Goal: Book appointment/travel/reservation

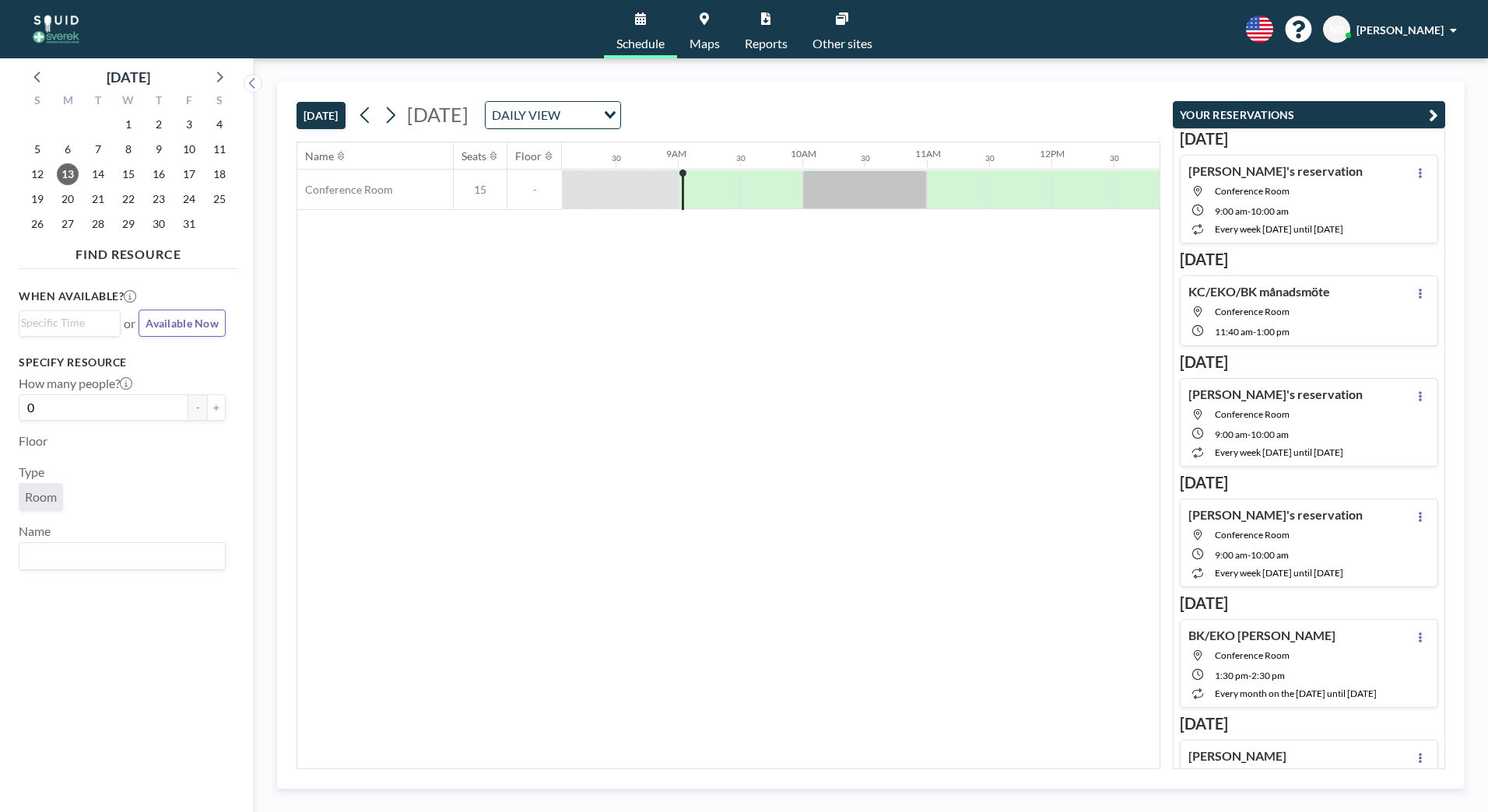
scroll to position [0, 1058]
click at [185, 170] on span "17" at bounding box center [189, 174] width 22 height 22
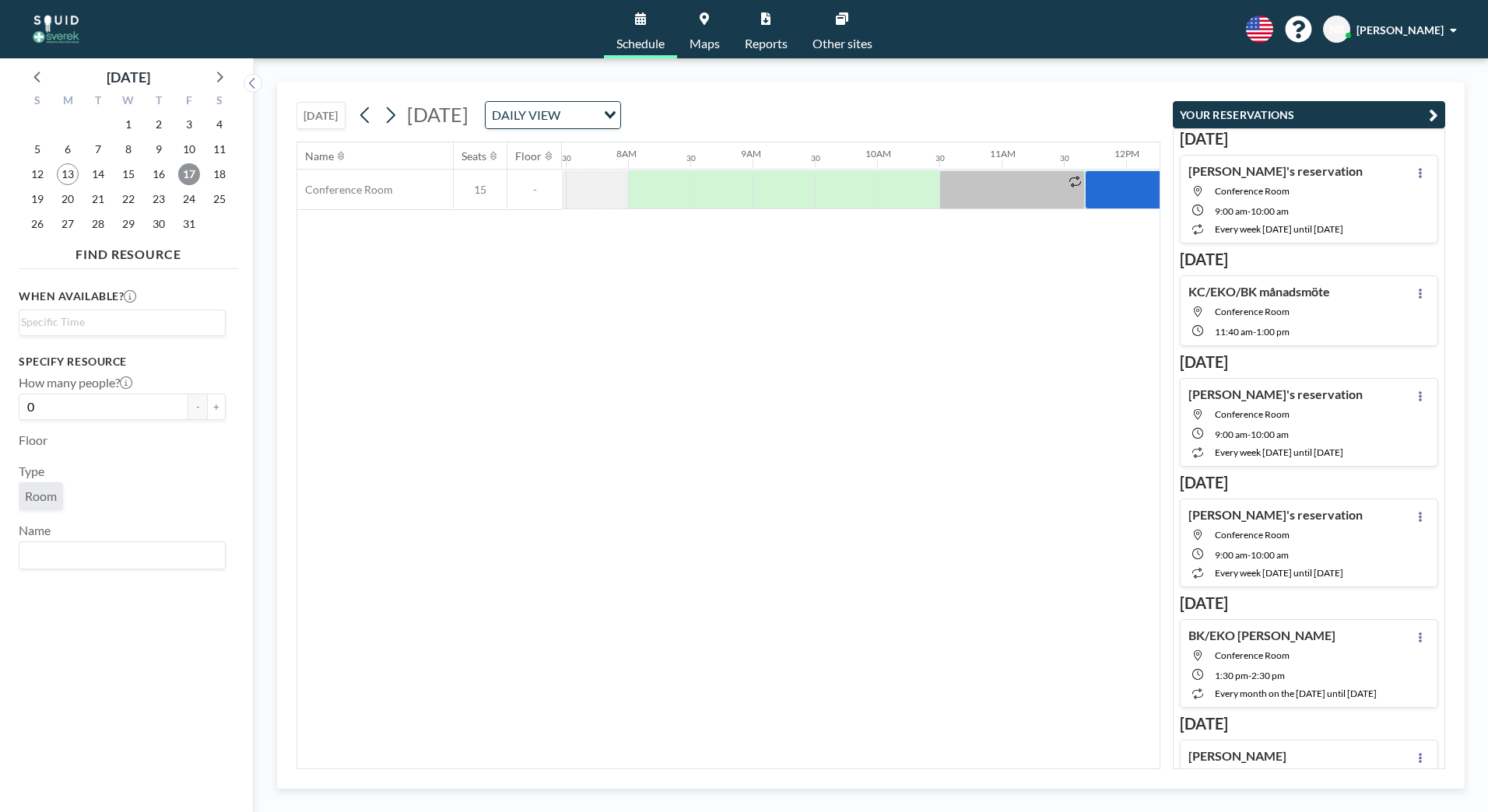
scroll to position [0, 934]
click at [195, 203] on span "24" at bounding box center [189, 199] width 22 height 22
drag, startPoint x: 642, startPoint y: 769, endPoint x: 760, endPoint y: 747, distance: 120.0
click at [760, 747] on div "Name Seats Floor 12AM 30 1AM 30 2AM 30 3AM 30 4AM 30 5AM 30 6AM 30 7AM 30 8AM 3…" at bounding box center [728, 455] width 864 height 628
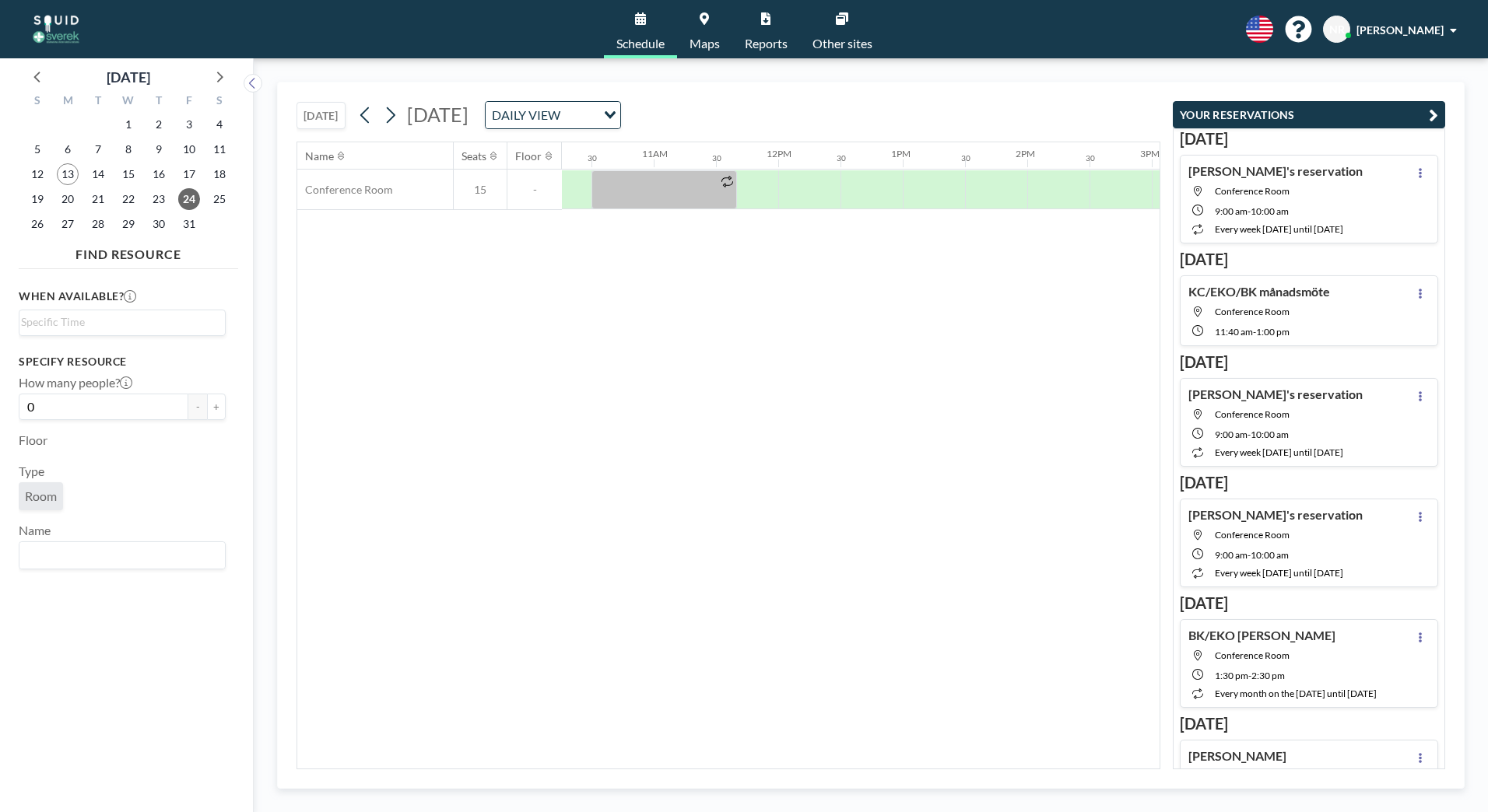
scroll to position [0, 1311]
click at [727, 179] on div at bounding box center [724, 190] width 41 height 39
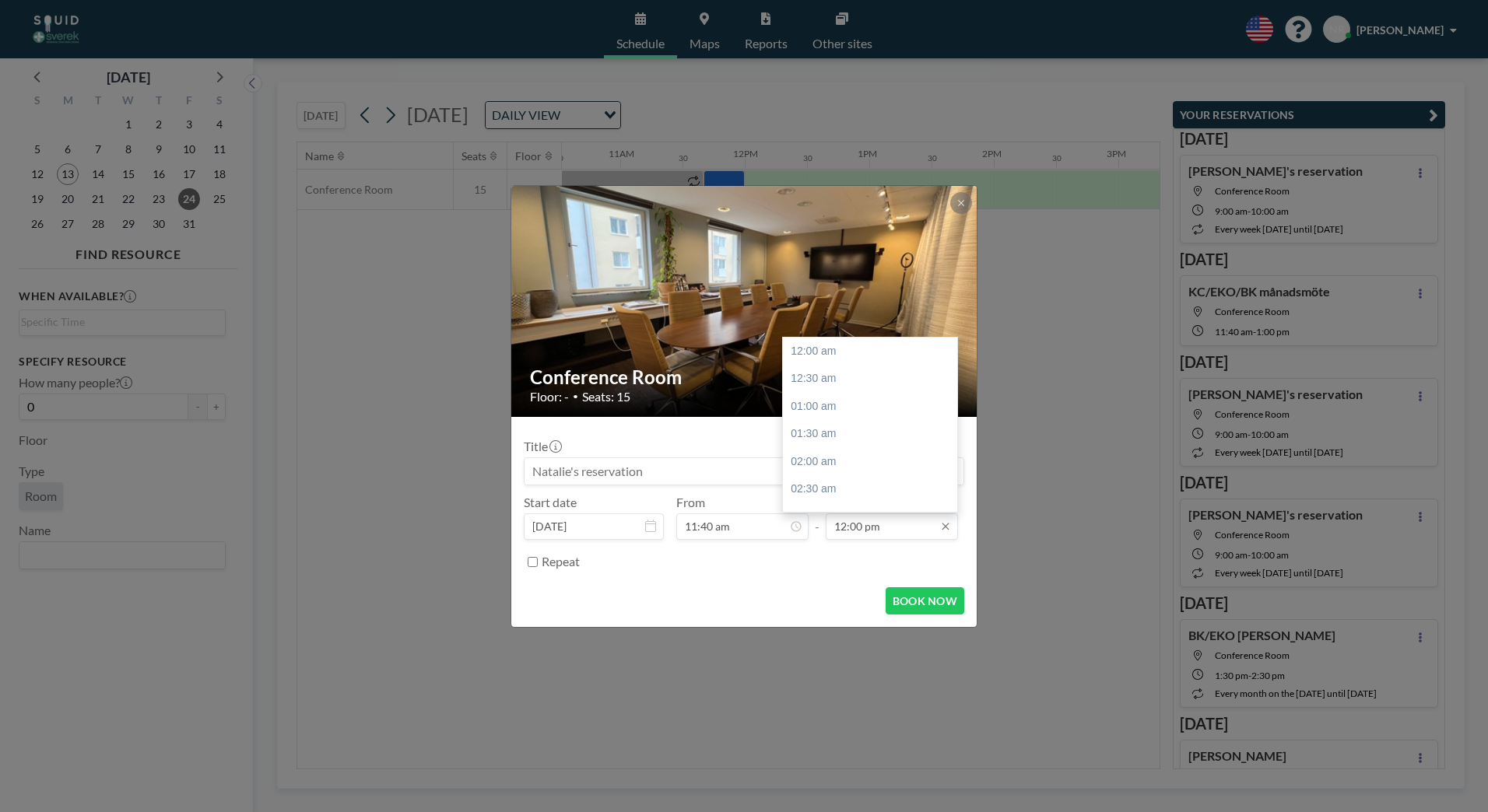
scroll to position [665, 0]
click at [849, 528] on input "12:00 pm" at bounding box center [891, 526] width 132 height 26
click at [844, 520] on input "12:00 pm" at bounding box center [891, 526] width 132 height 26
click at [844, 524] on input "12:00 pm" at bounding box center [891, 526] width 132 height 26
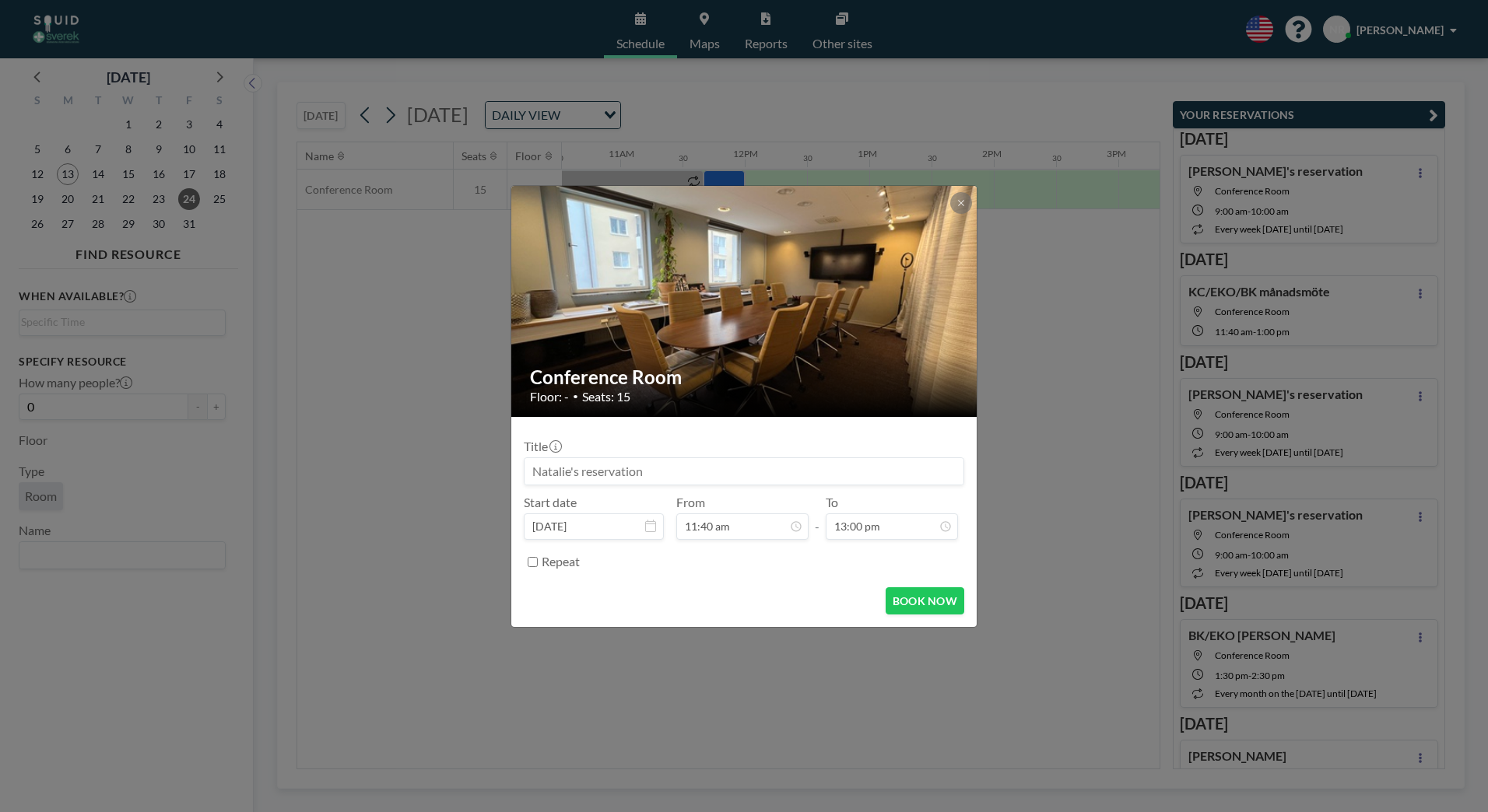
type input "01:00 pm"
drag, startPoint x: 788, startPoint y: 589, endPoint x: 799, endPoint y: 591, distance: 11.2
click at [794, 590] on div "BOOK NOW" at bounding box center [743, 601] width 440 height 27
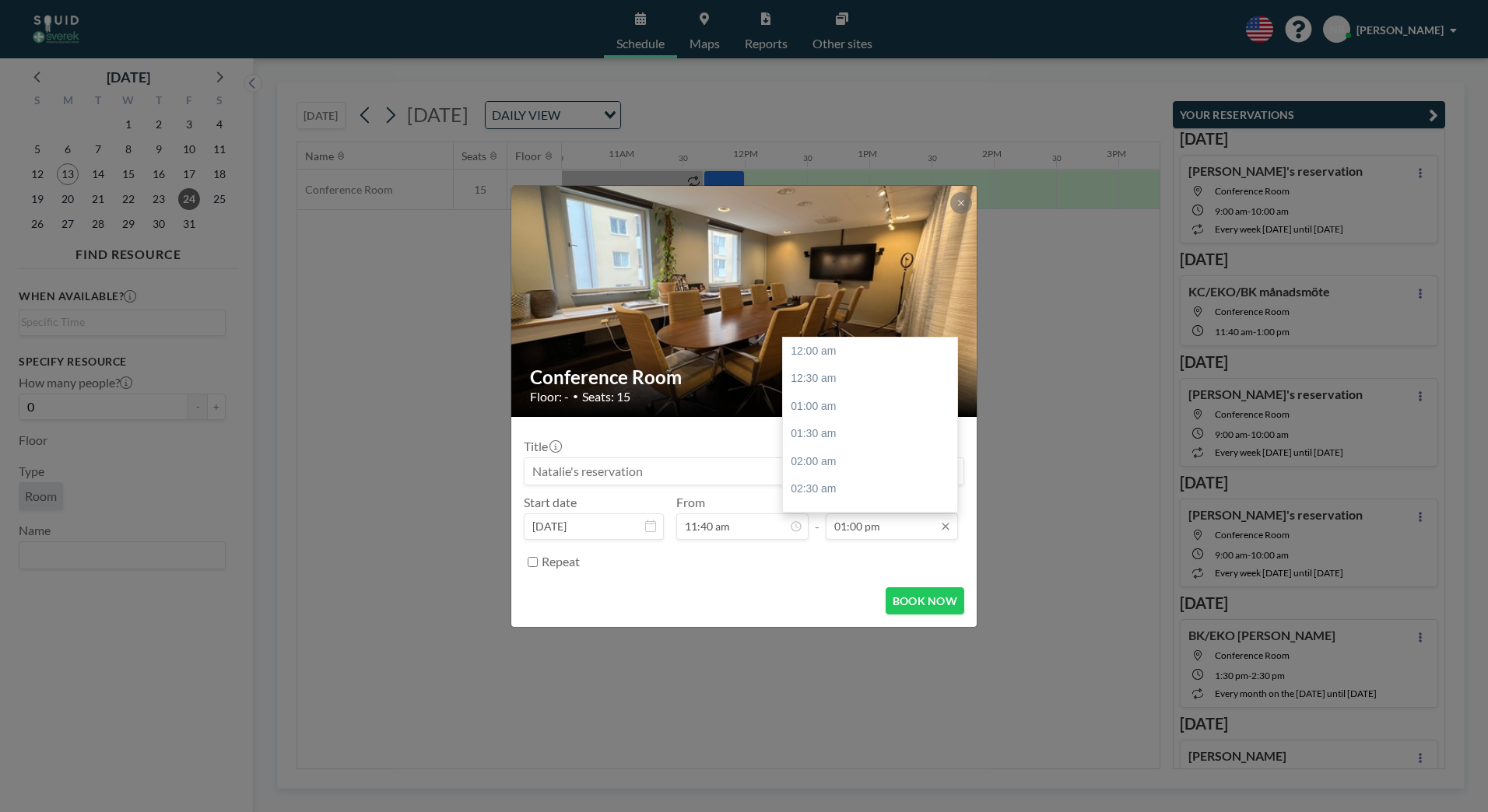
scroll to position [720, 0]
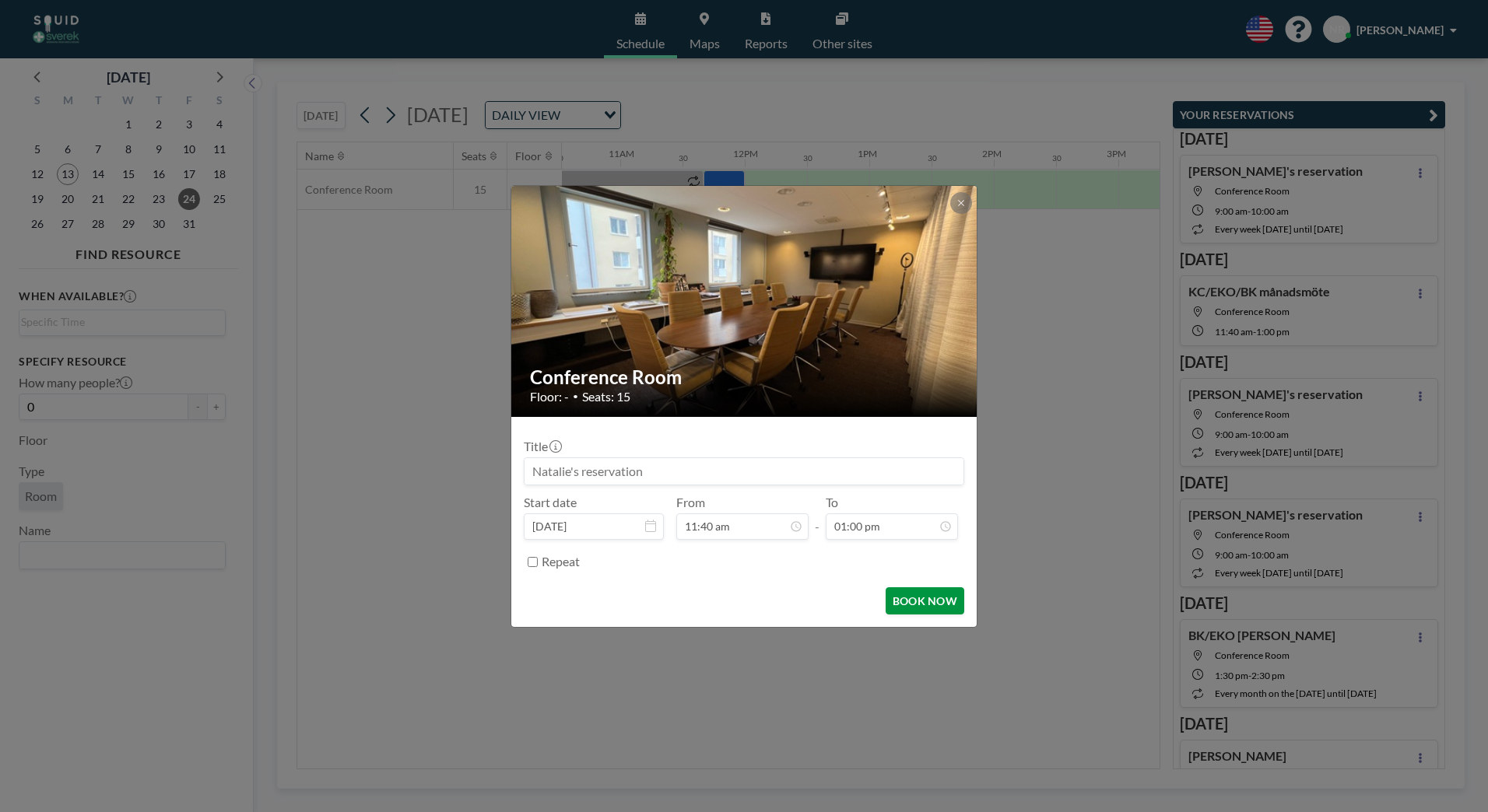
click at [923, 598] on button "BOOK NOW" at bounding box center [924, 601] width 78 height 27
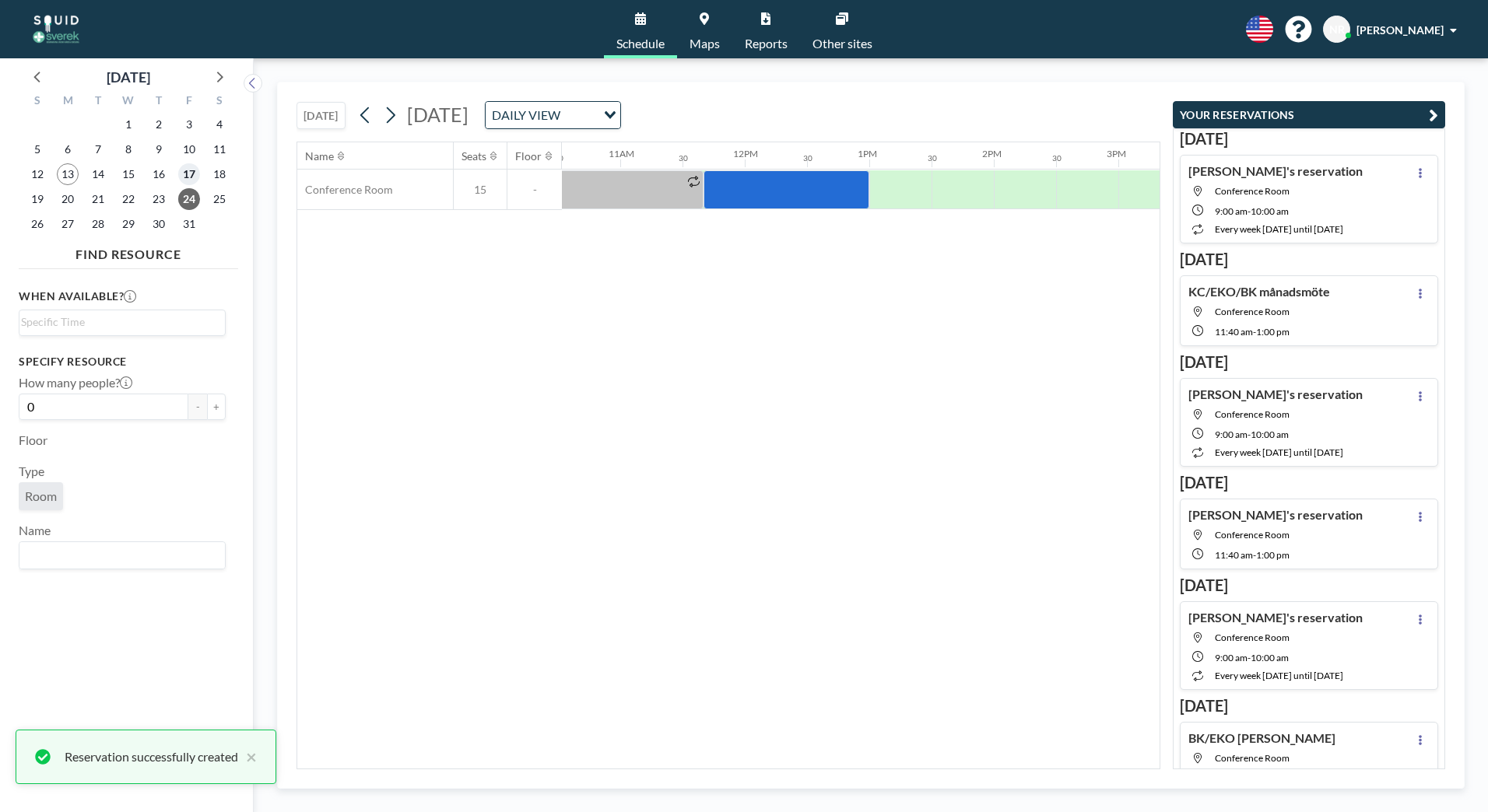
click at [185, 173] on span "17" at bounding box center [189, 174] width 22 height 22
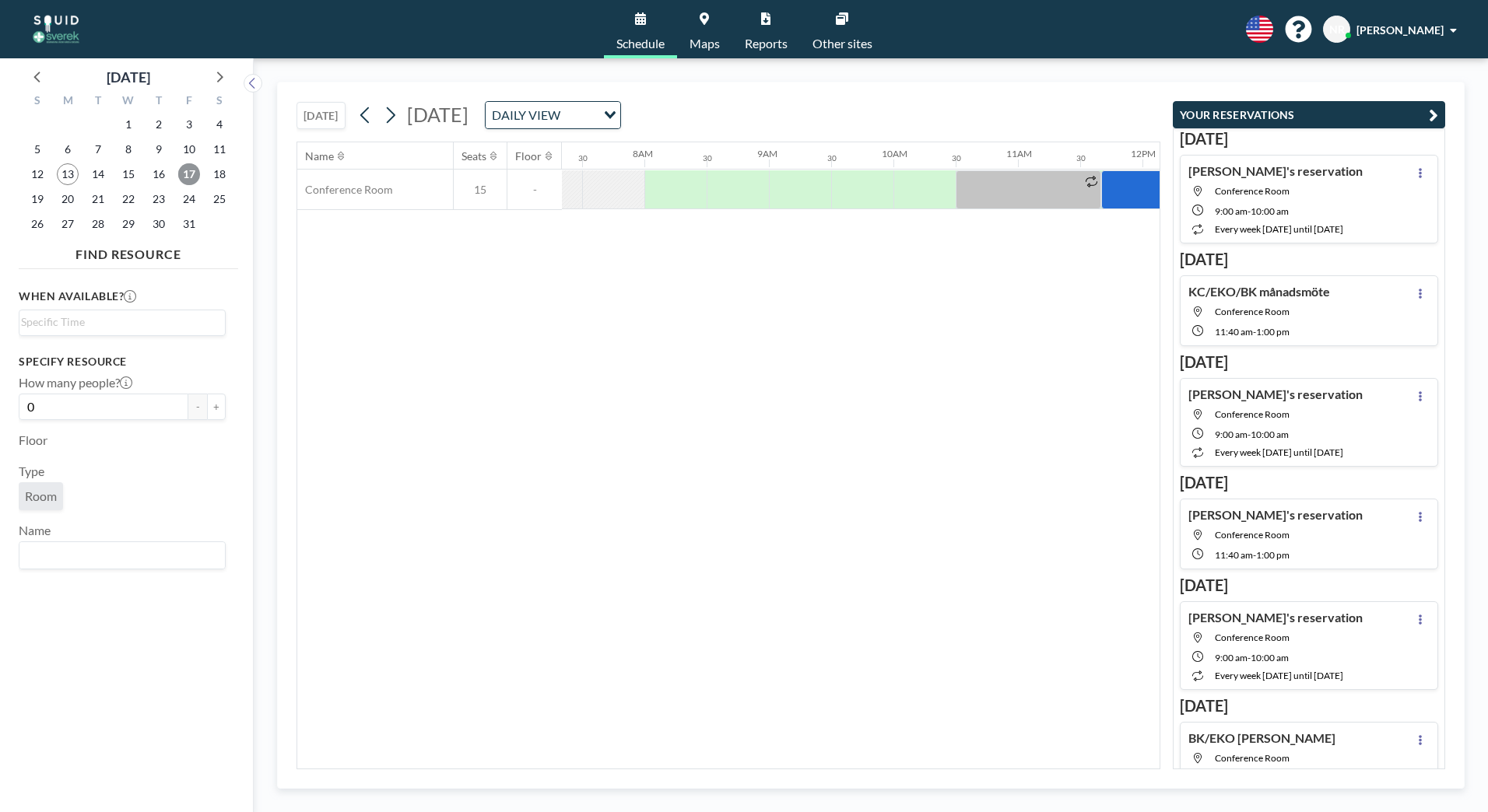
scroll to position [0, 934]
drag, startPoint x: 1128, startPoint y: 200, endPoint x: 1046, endPoint y: 238, distance: 90.4
click at [1046, 337] on div "Name Seats Floor 12AM 30 1AM 30 2AM 30 3AM 30 4AM 30 5AM 30 6AM 30 7AM 30 8AM 3…" at bounding box center [728, 455] width 862 height 626
click at [1113, 185] on div at bounding box center [1164, 190] width 166 height 39
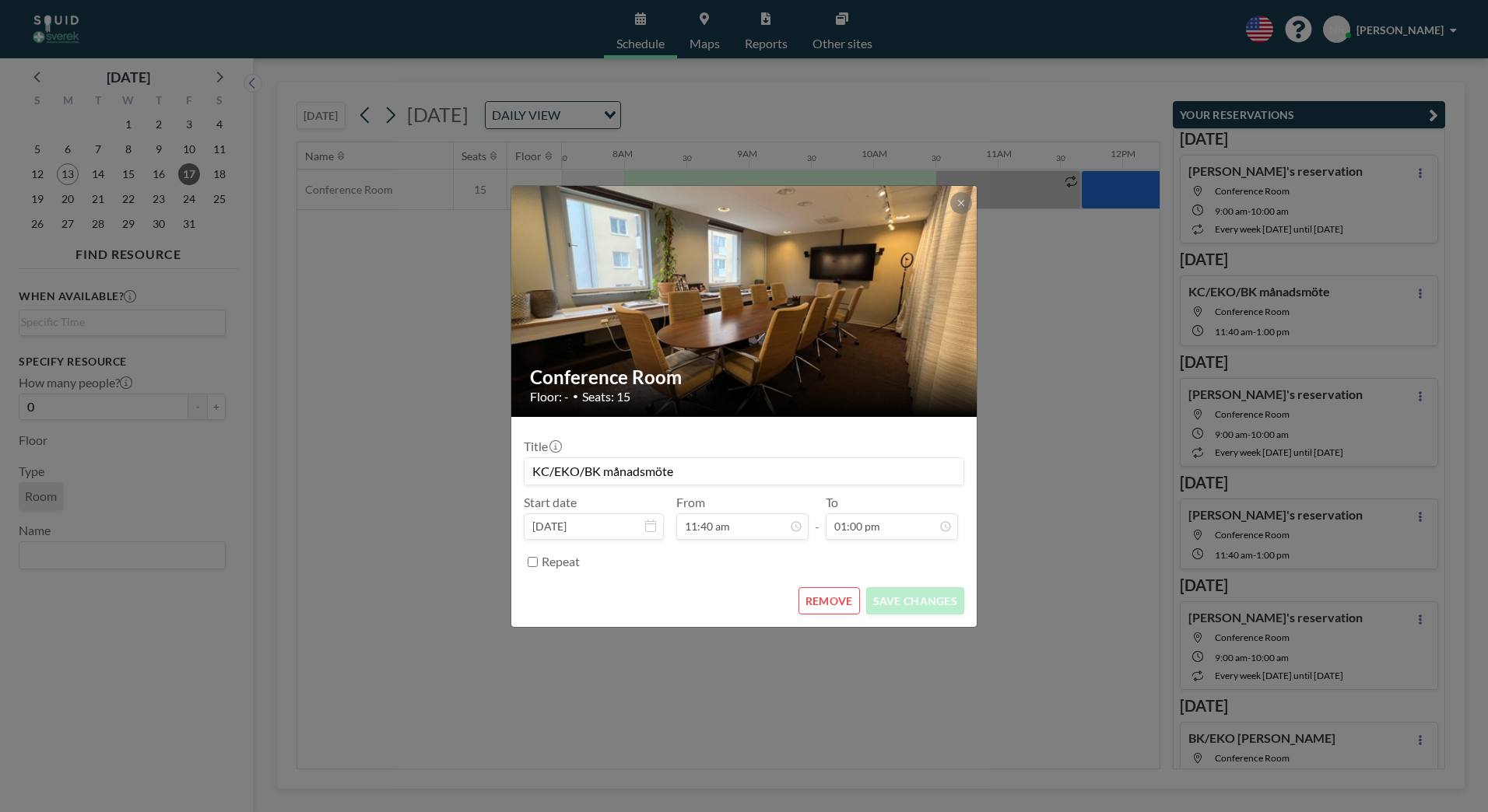
click at [1113, 184] on div "Conference Room Floor: - • Seats: 15 Title KC/EKO/BK månadsmöte Start date [DAT…" at bounding box center [744, 406] width 1488 height 812
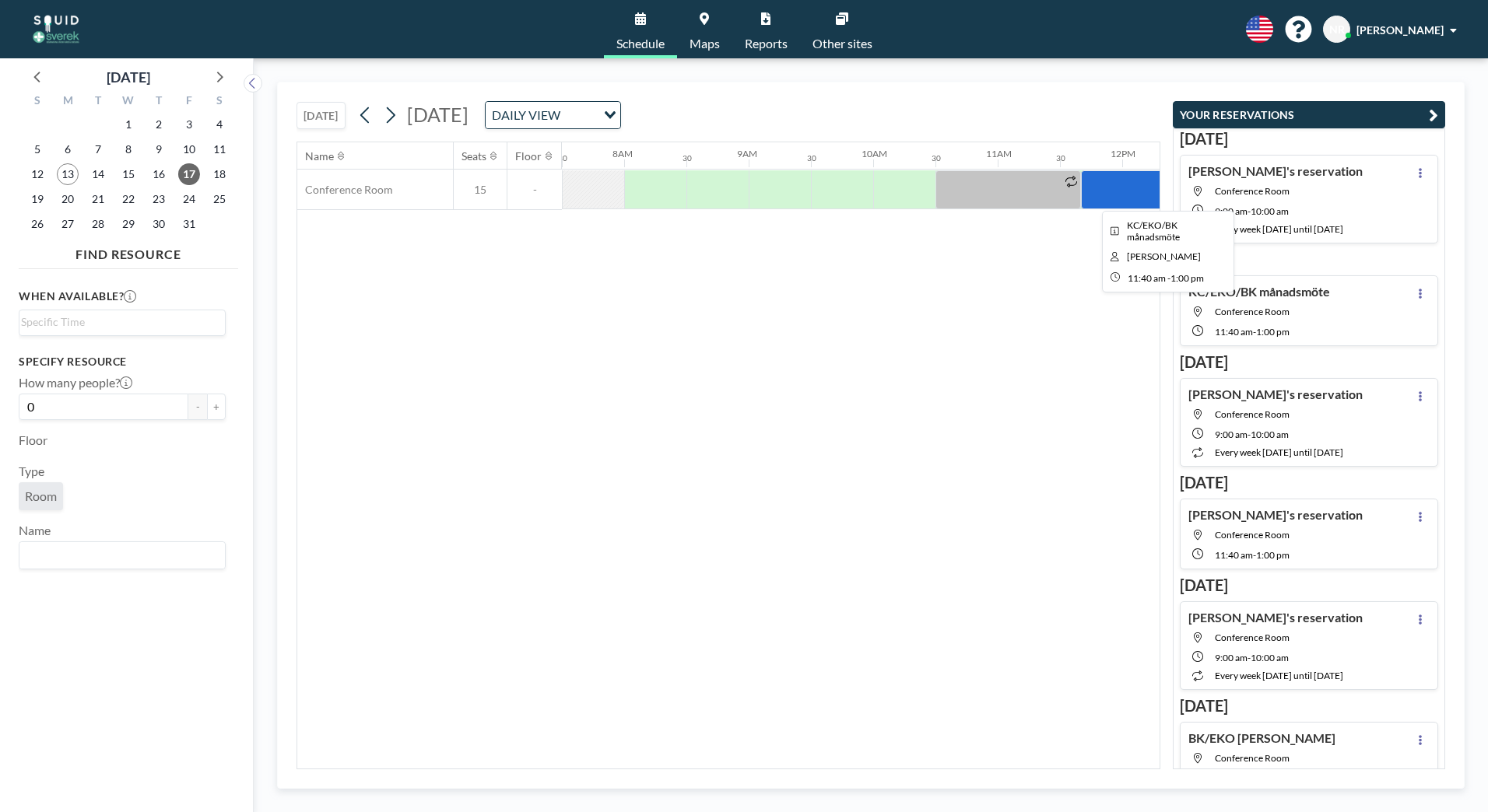
drag, startPoint x: 1113, startPoint y: 185, endPoint x: 1099, endPoint y: 195, distance: 17.2
click at [1099, 195] on div at bounding box center [1164, 190] width 166 height 39
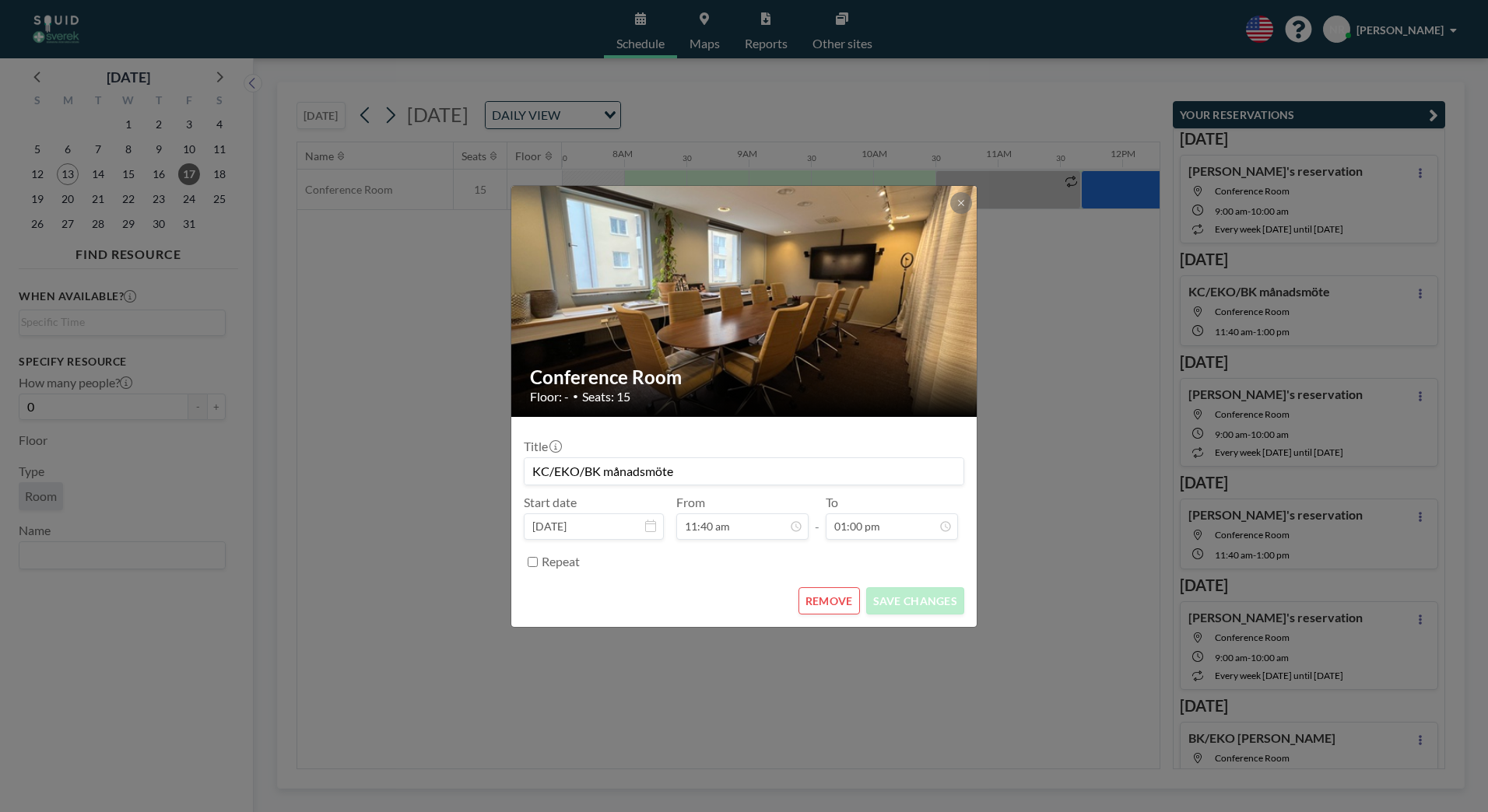
scroll to position [720, 0]
click at [833, 593] on button "REMOVE" at bounding box center [829, 601] width 61 height 27
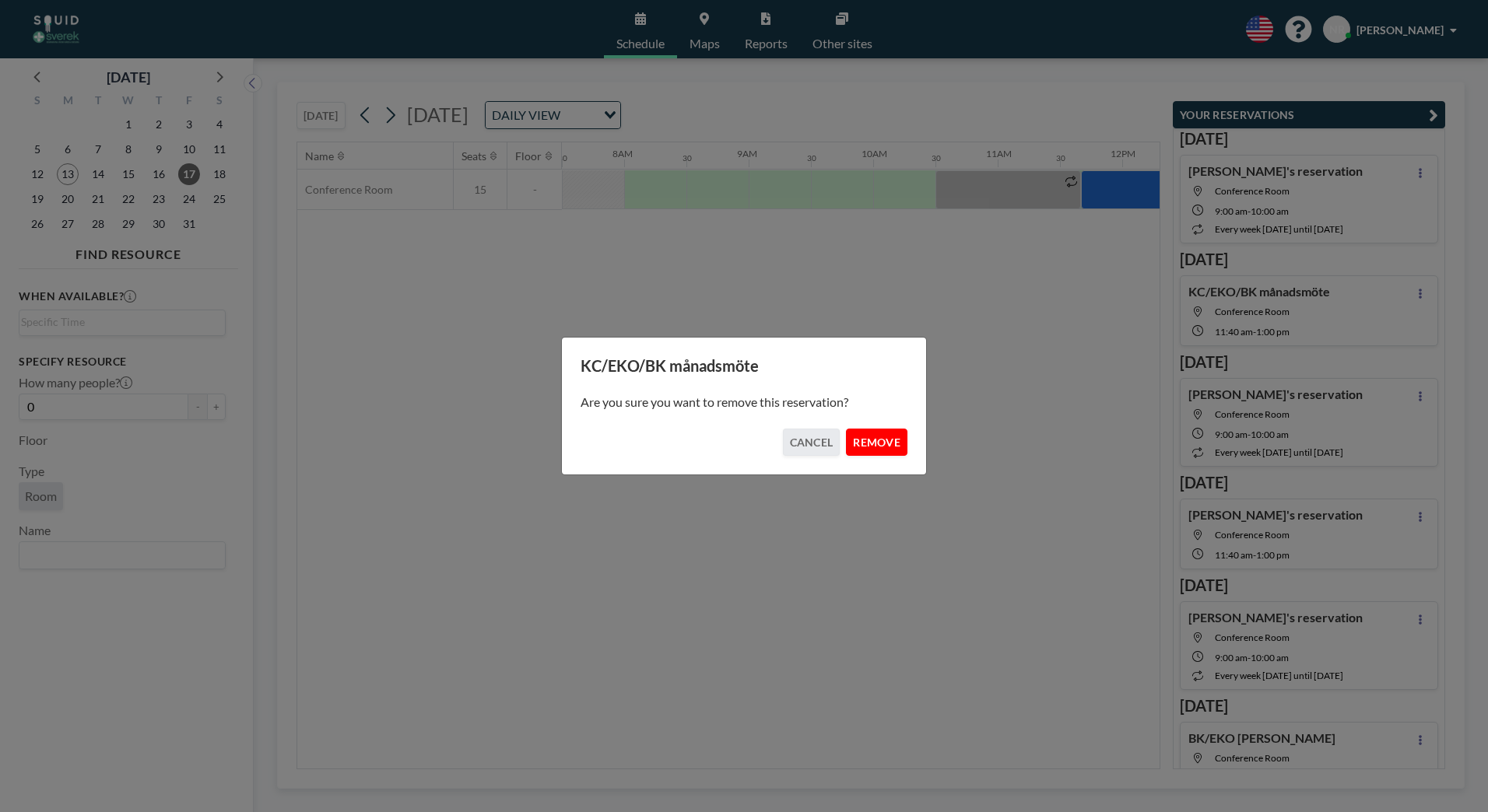
click at [899, 441] on button "REMOVE" at bounding box center [877, 443] width 61 height 27
